Goal: Information Seeking & Learning: Learn about a topic

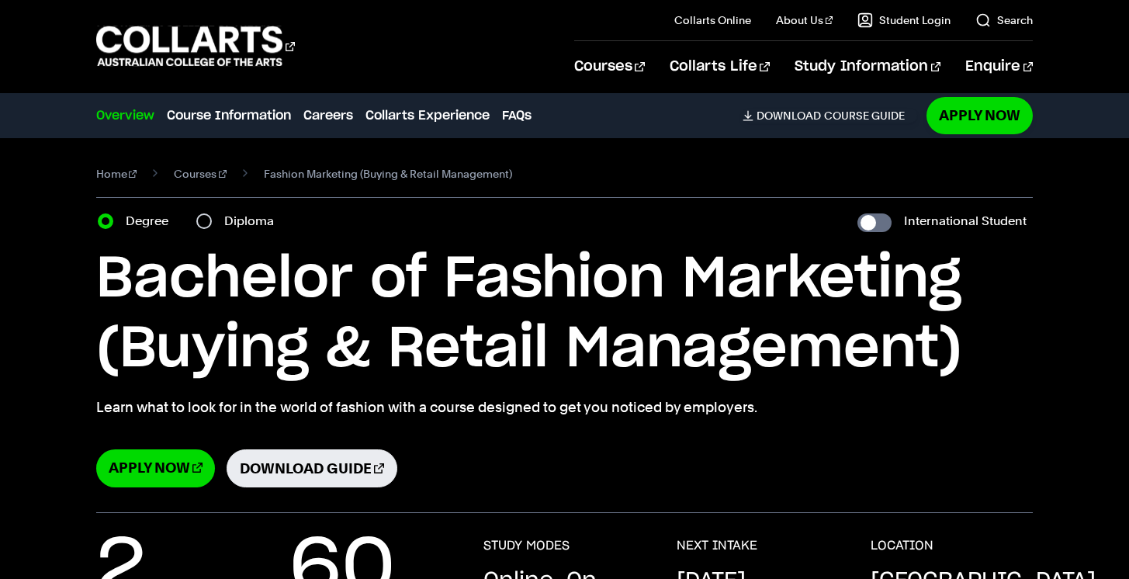
select select "2"
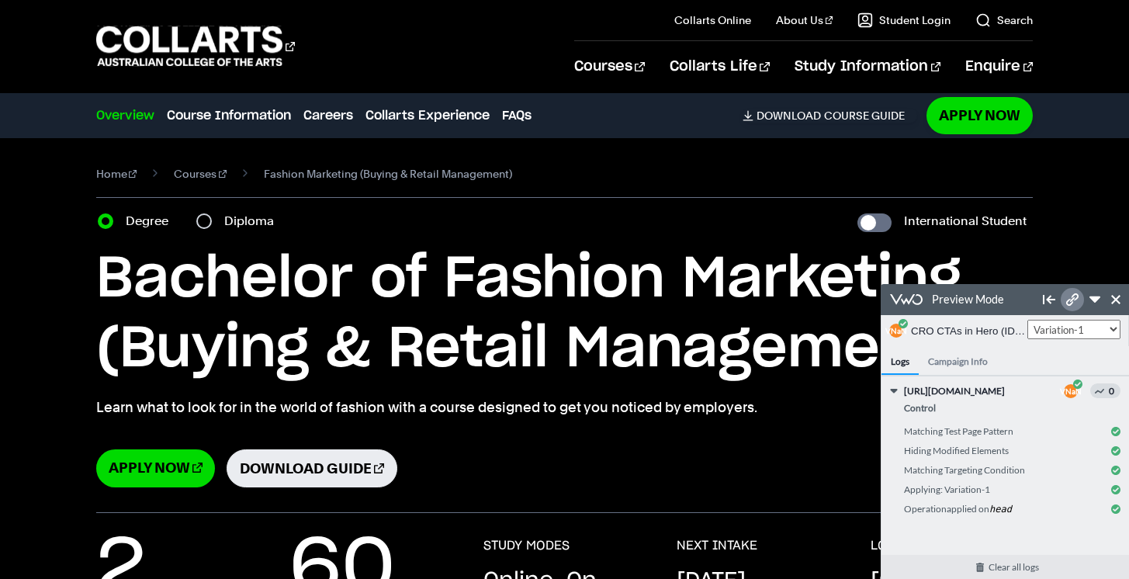
click at [1073, 307] on link at bounding box center [1072, 299] width 23 height 23
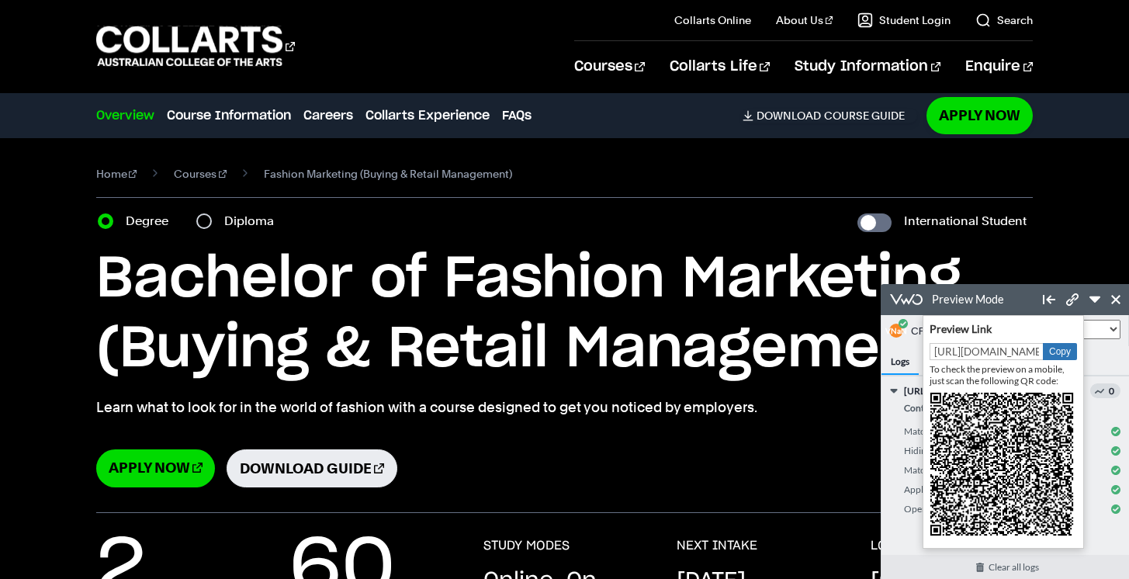
click at [1054, 357] on button "Copy" at bounding box center [1060, 351] width 34 height 17
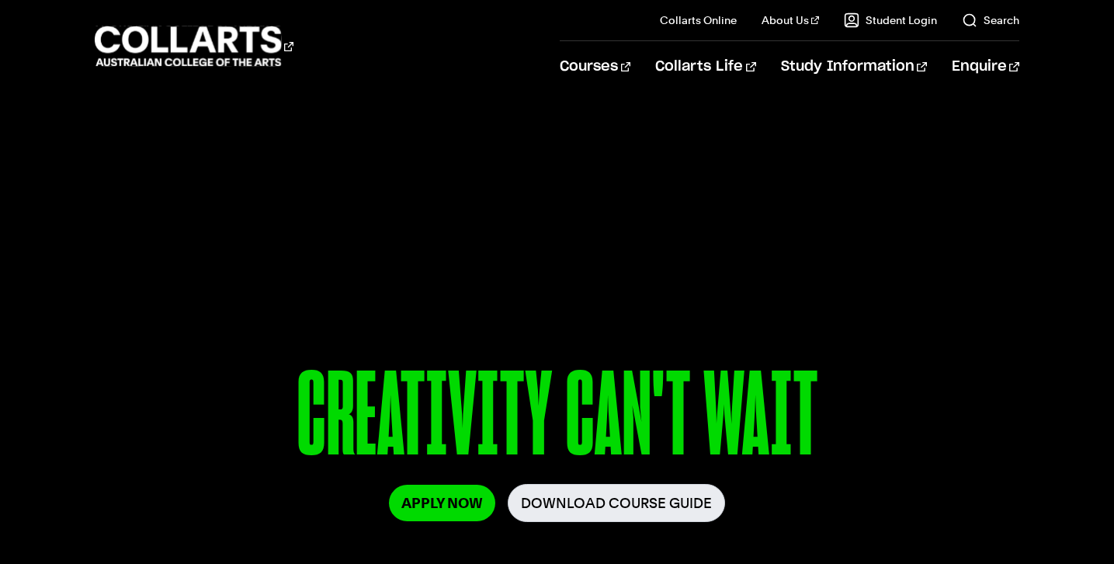
select select "2"
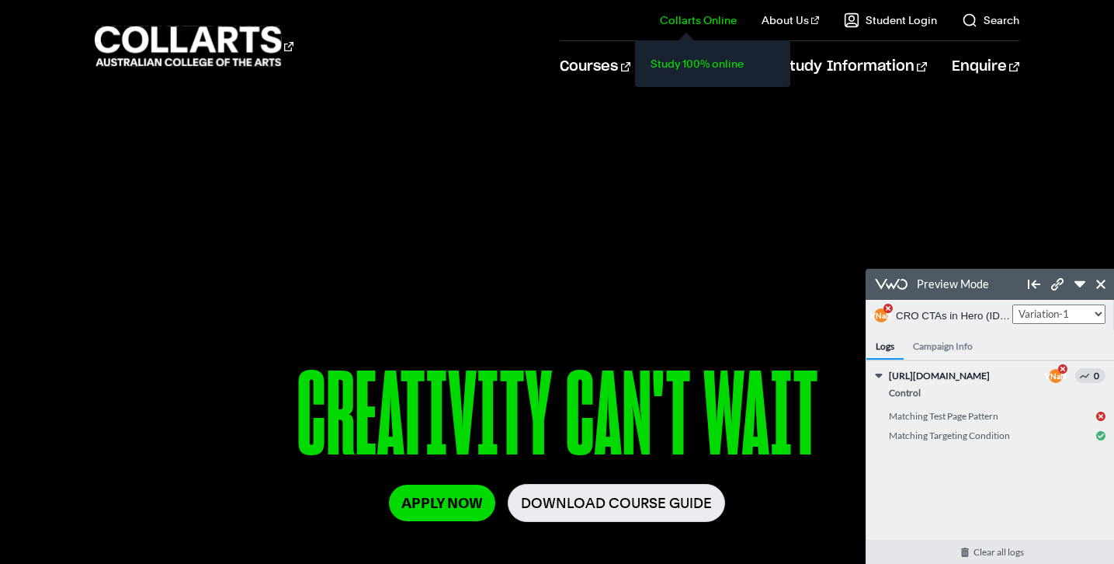
click at [673, 59] on link "Study 100% online" at bounding box center [712, 64] width 130 height 22
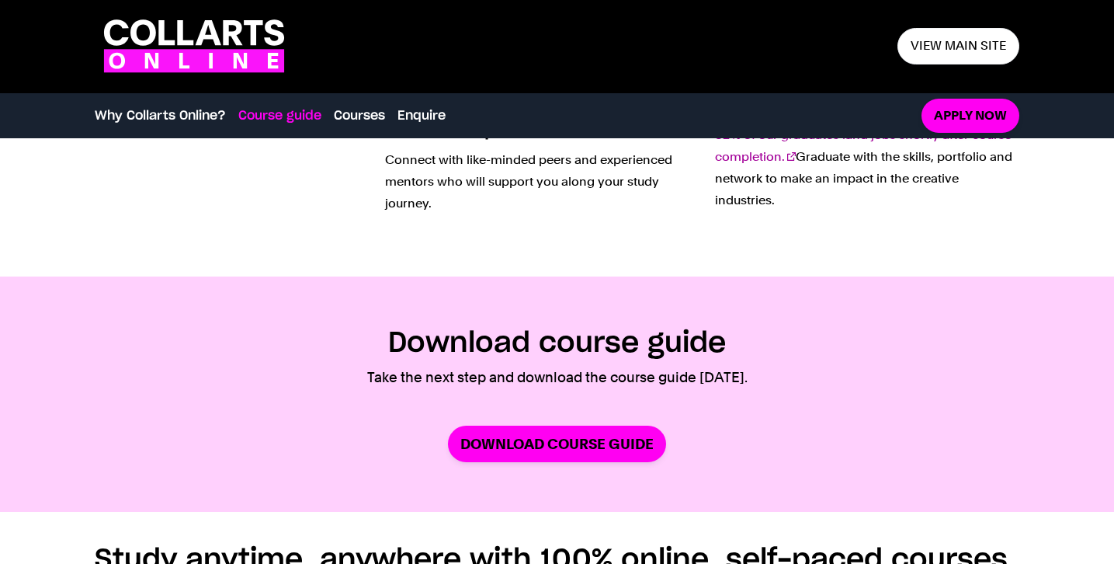
scroll to position [728, 0]
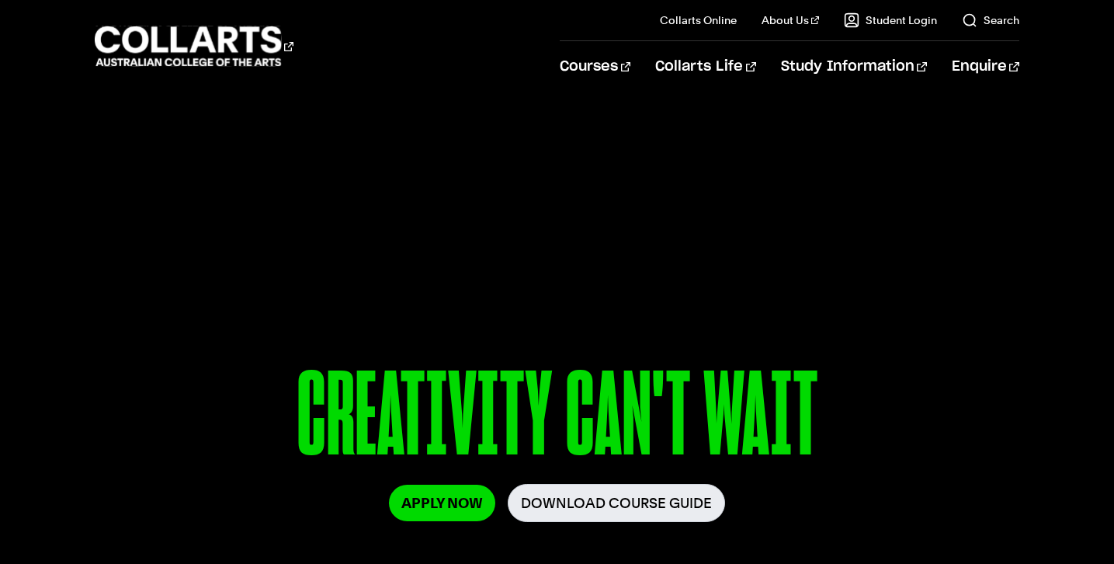
select select "2"
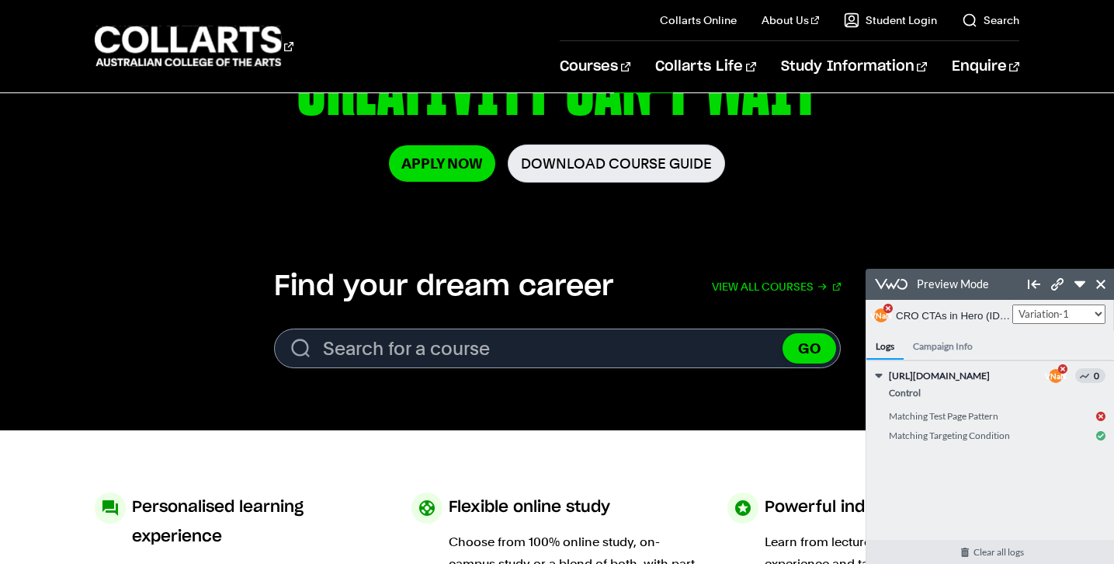
scroll to position [341, 0]
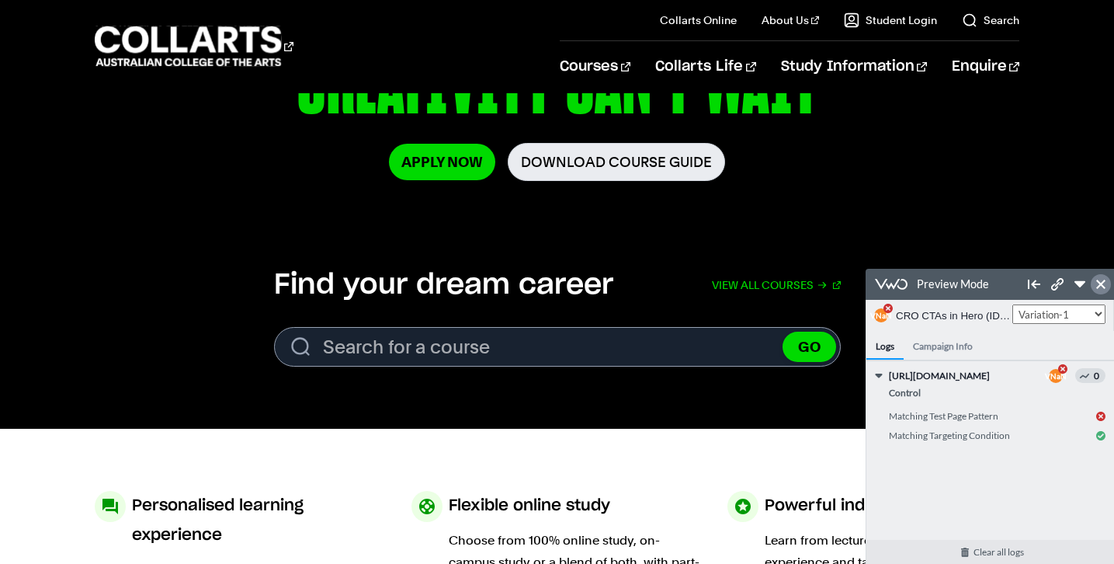
click at [1099, 287] on icon at bounding box center [1100, 283] width 9 height 9
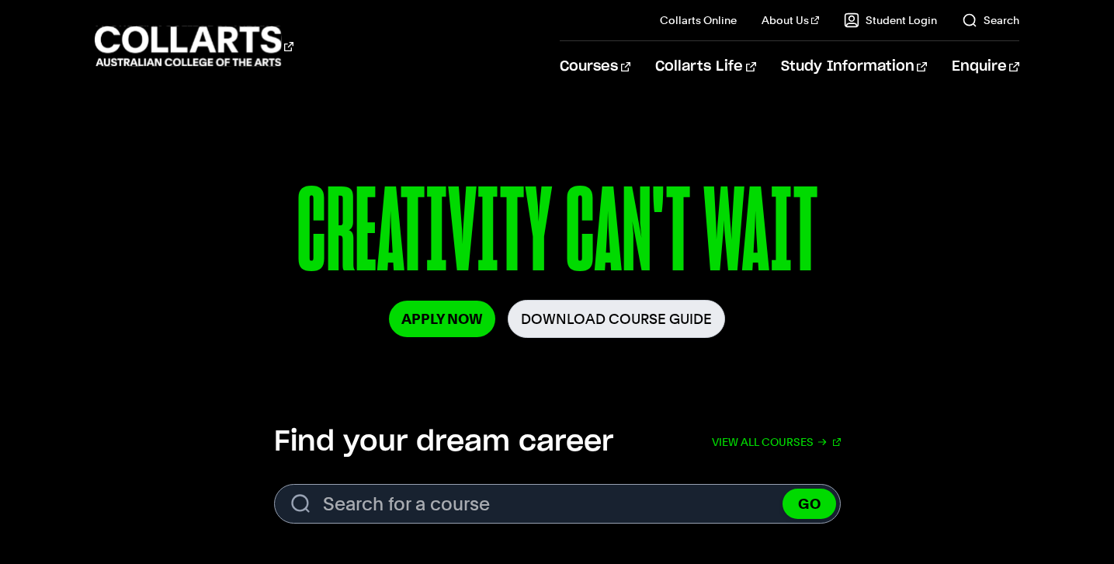
click at [974, 521] on div "Find your dream career View all courses Search. Search for a course GO View all…" at bounding box center [557, 474] width 1114 height 99
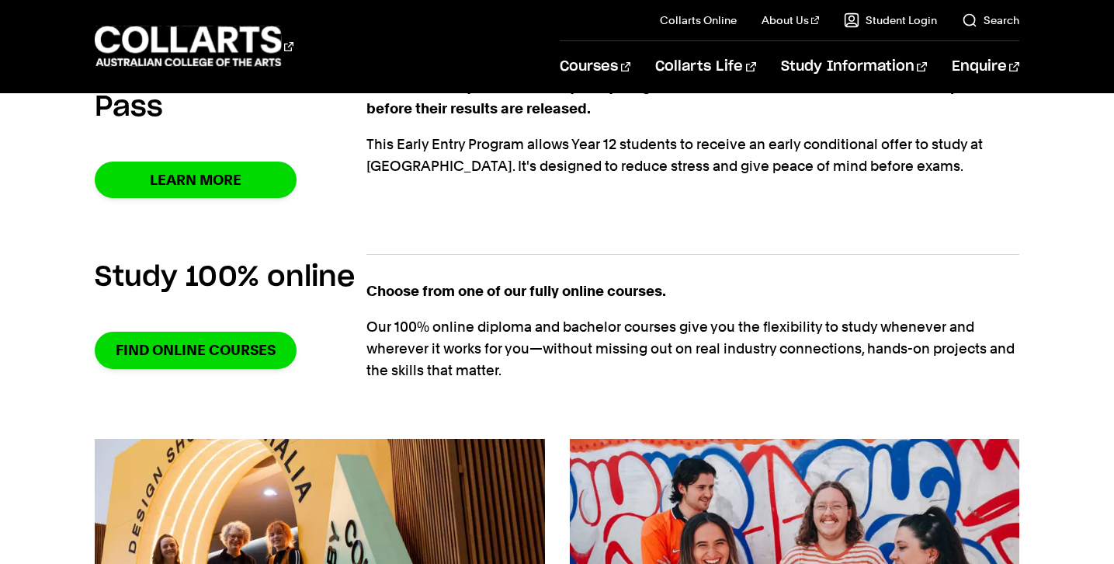
scroll to position [54, 0]
